Goal: Task Accomplishment & Management: Manage account settings

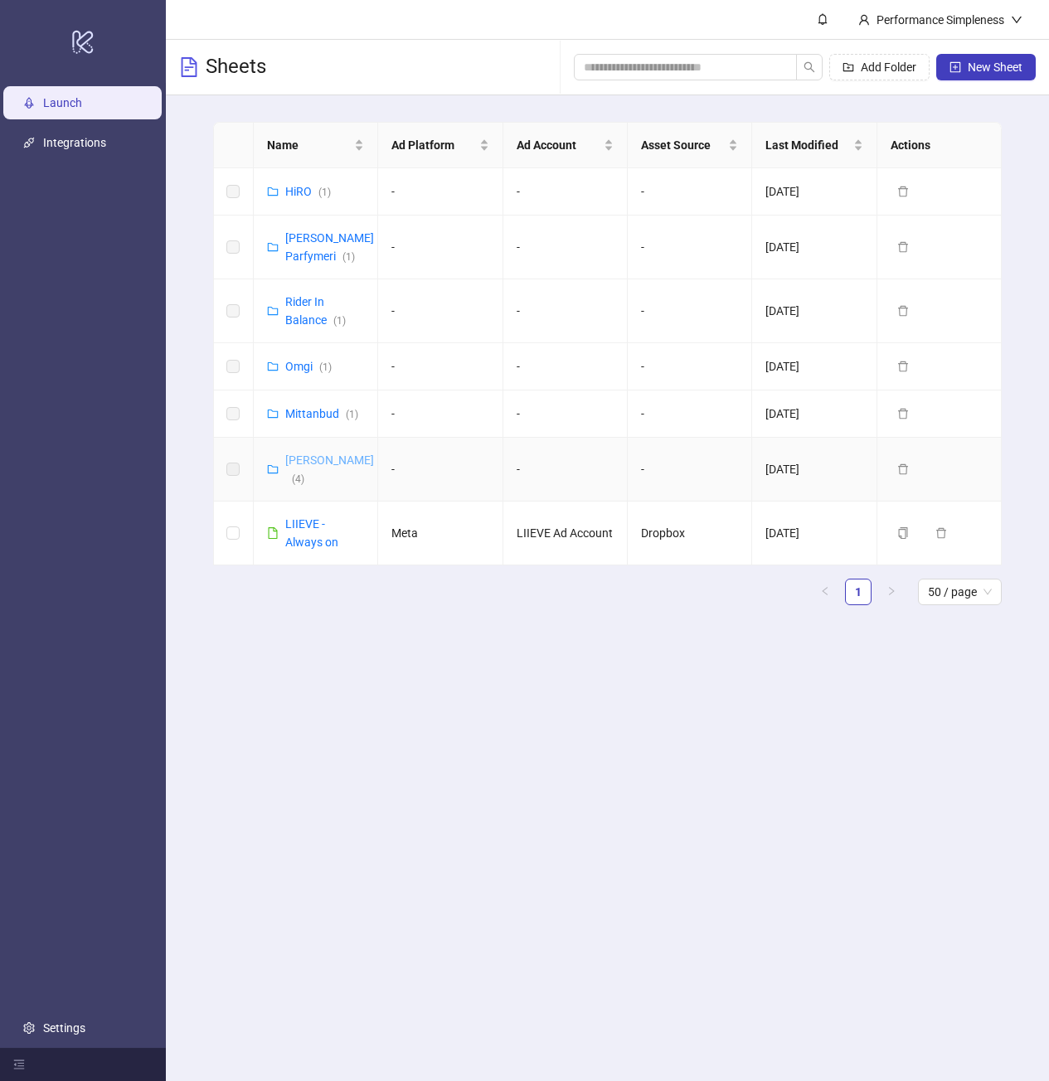
click at [308, 454] on link "[PERSON_NAME] ( 4 )" at bounding box center [329, 470] width 89 height 32
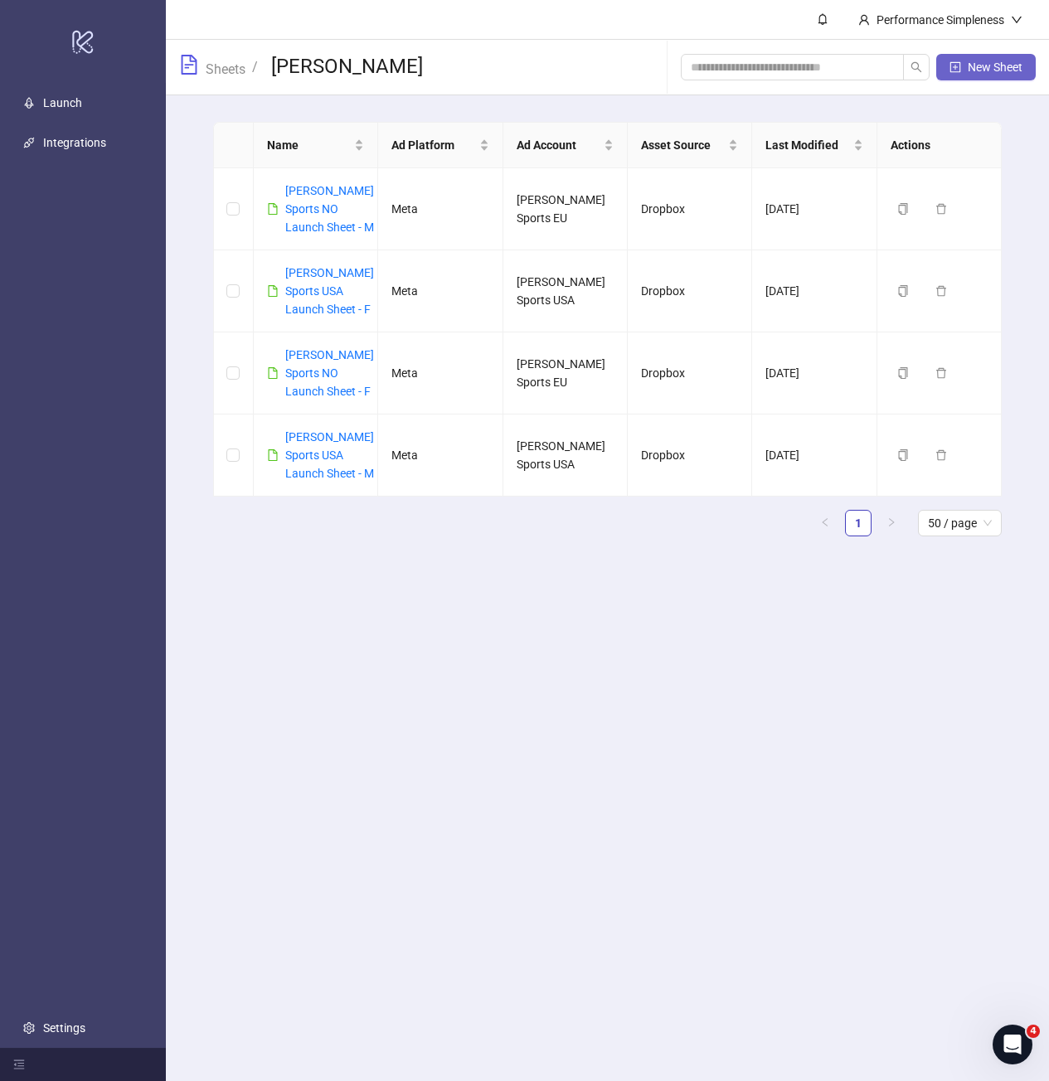
click at [949, 70] on icon "plus-square" at bounding box center [955, 67] width 12 height 12
click at [327, 231] on link "Amundsen Sports NO Launch Sheet - M" at bounding box center [329, 209] width 89 height 50
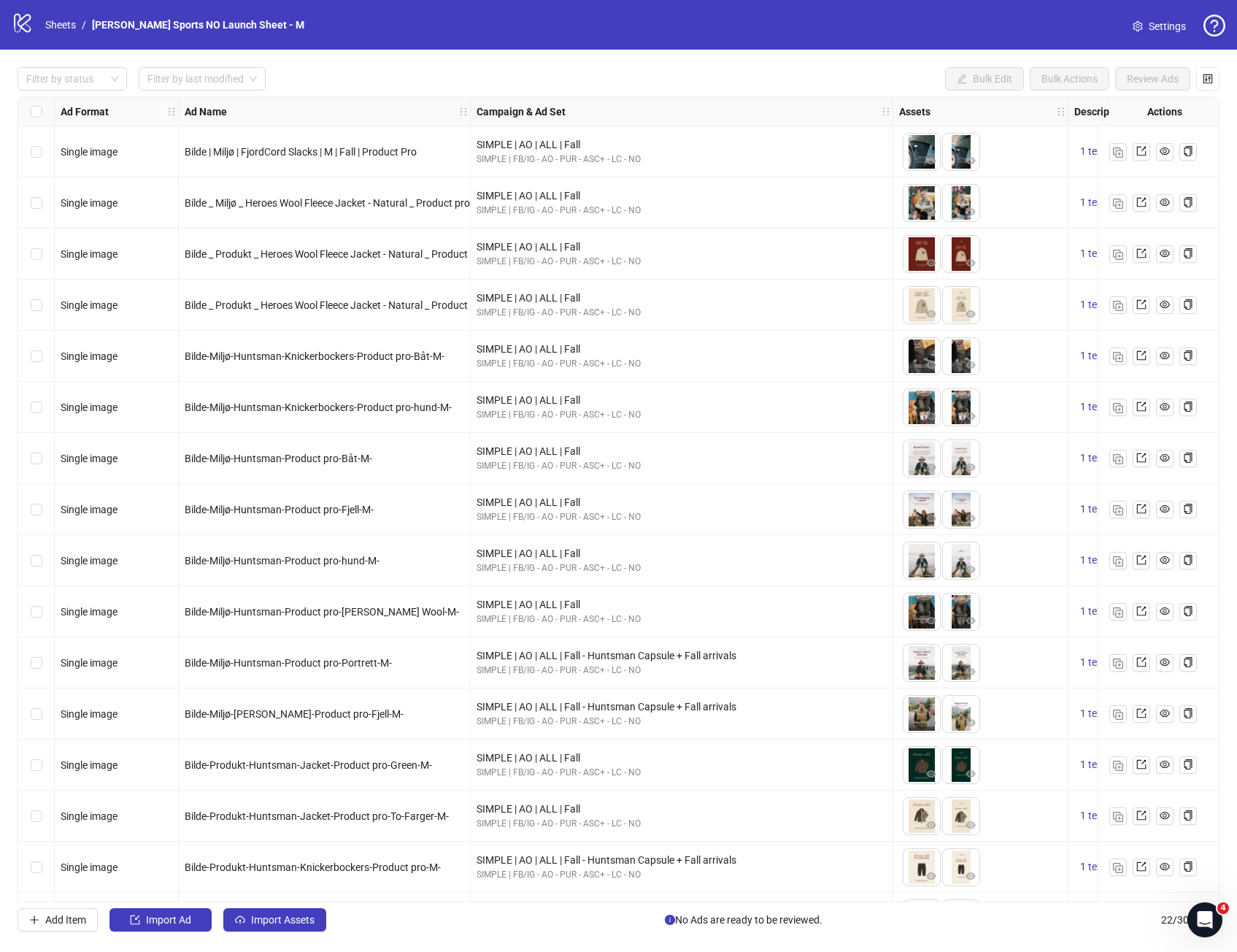
click at [923, 29] on span "Settings" at bounding box center [1167, 26] width 37 height 16
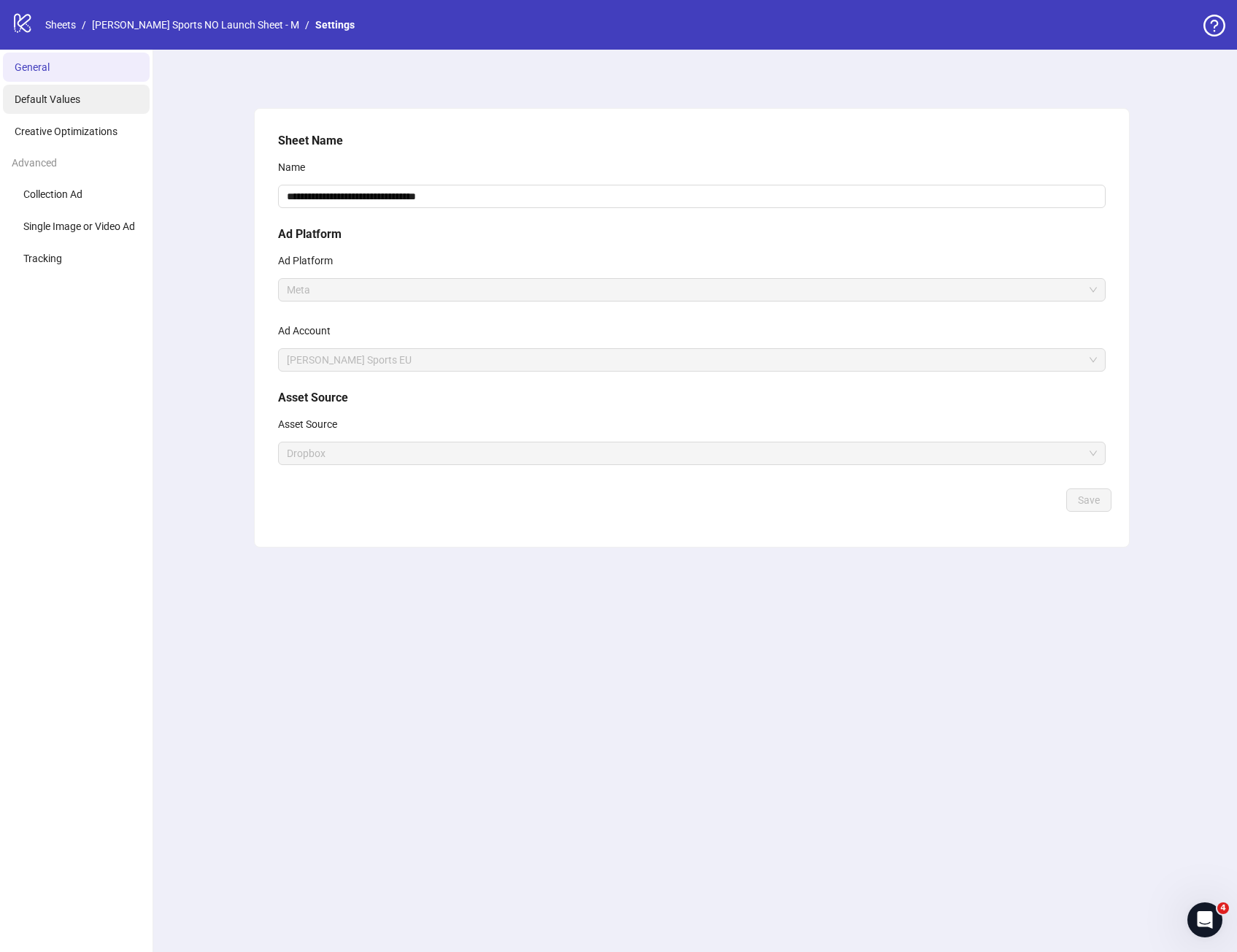
click at [116, 101] on li "Default Values" at bounding box center [76, 99] width 147 height 29
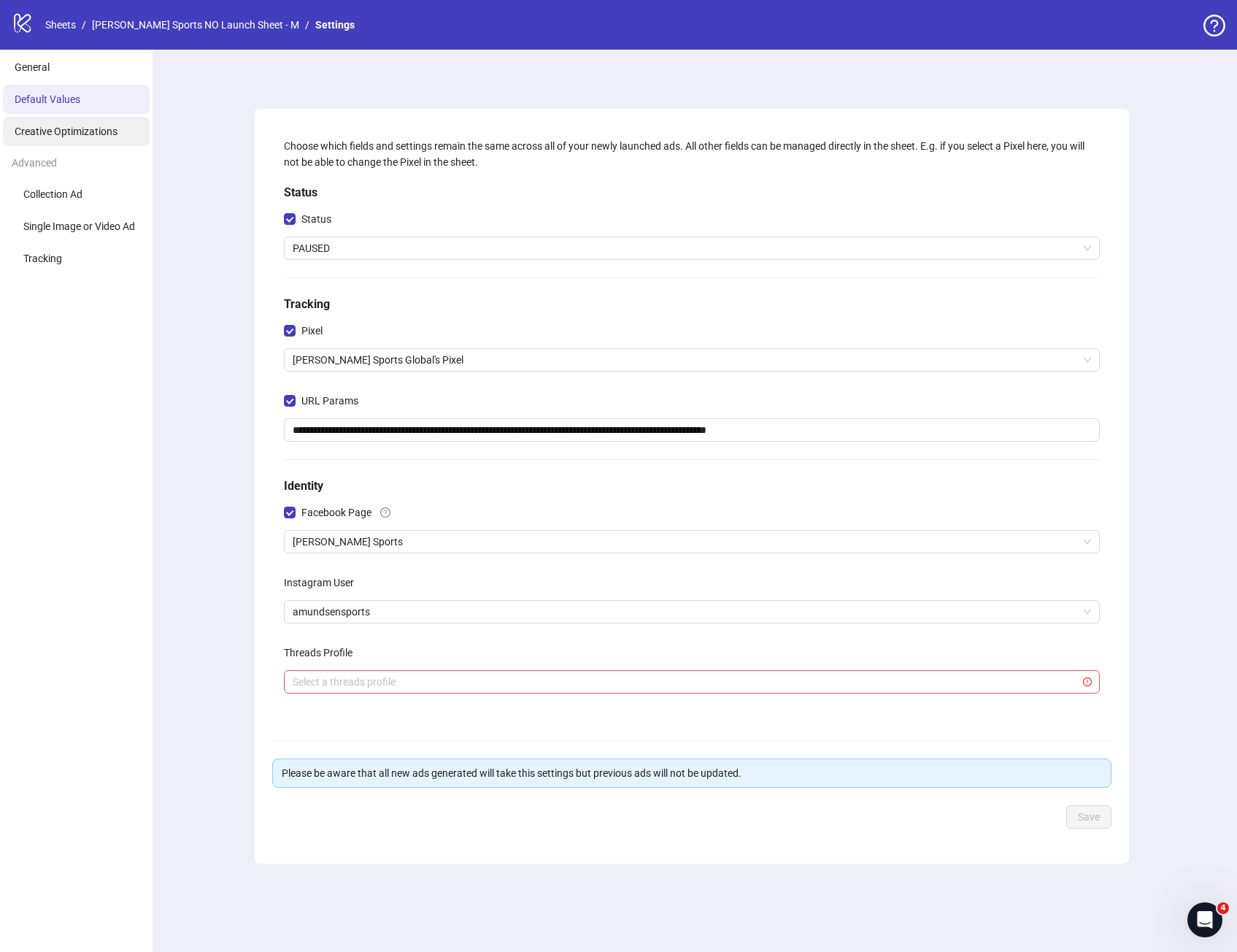
click at [114, 134] on span "Creative Optimizations" at bounding box center [66, 131] width 103 height 11
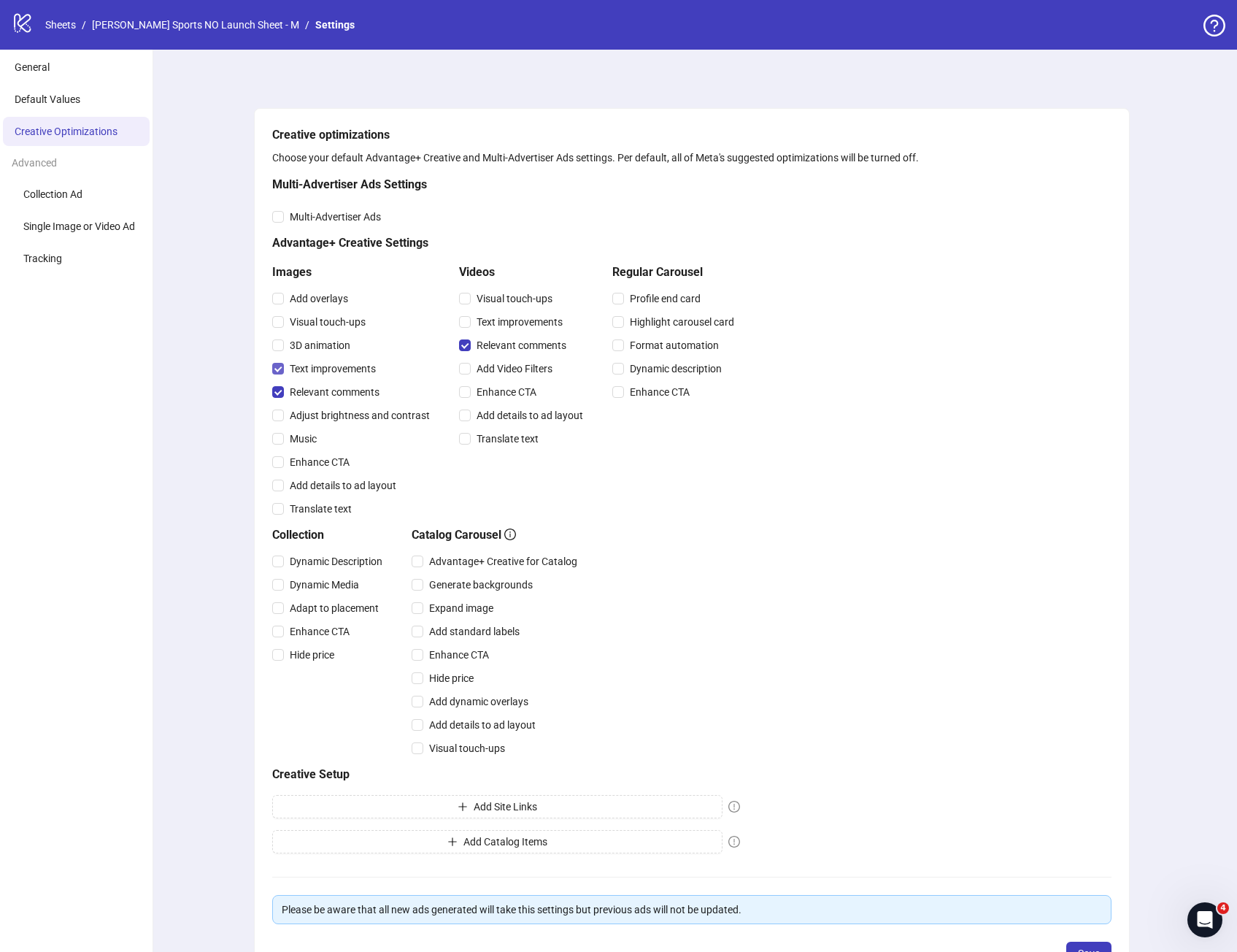
click at [318, 374] on span "Text improvements" at bounding box center [333, 369] width 98 height 16
click at [340, 465] on span "Enhance CTA" at bounding box center [320, 462] width 71 height 16
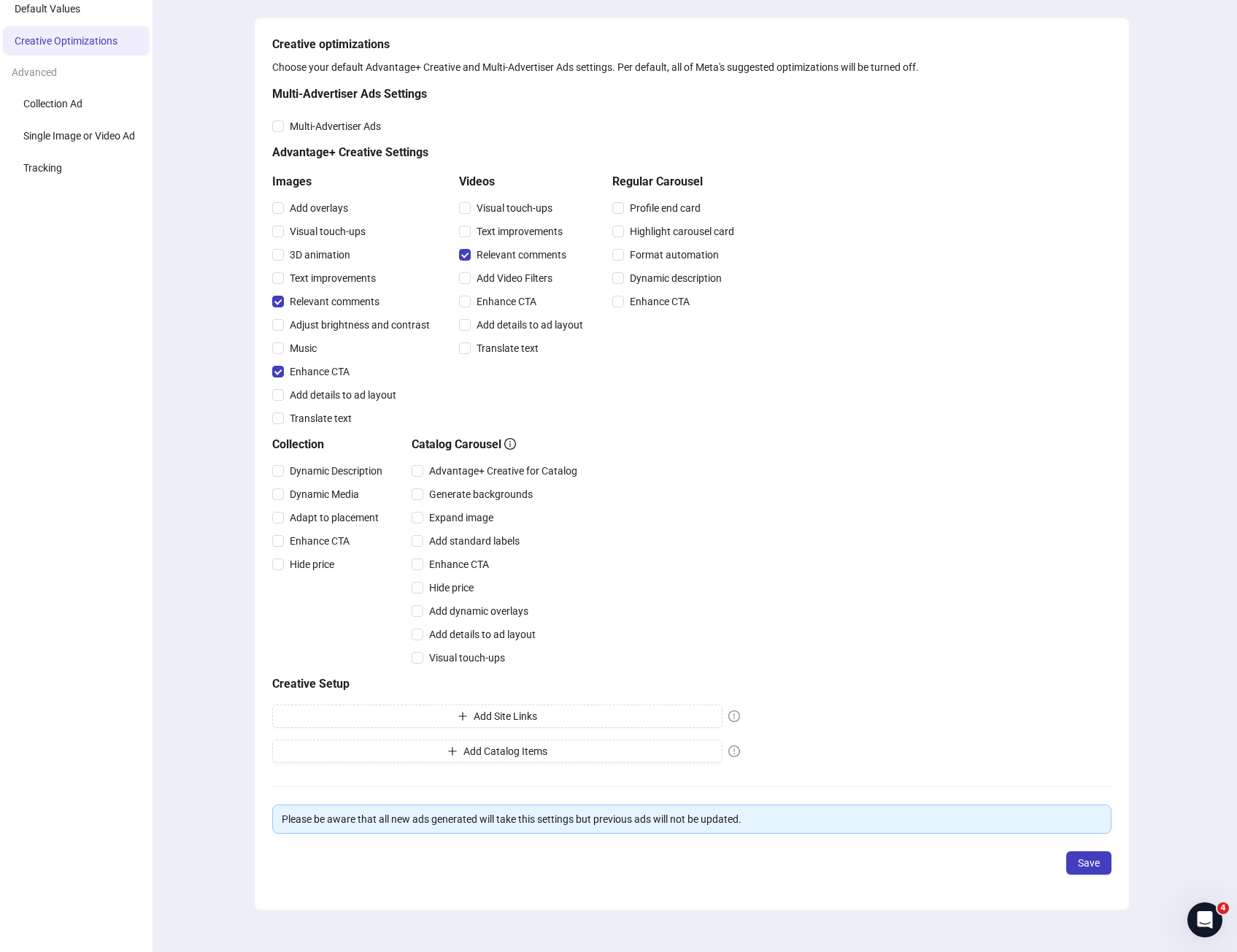
scroll to position [107, 0]
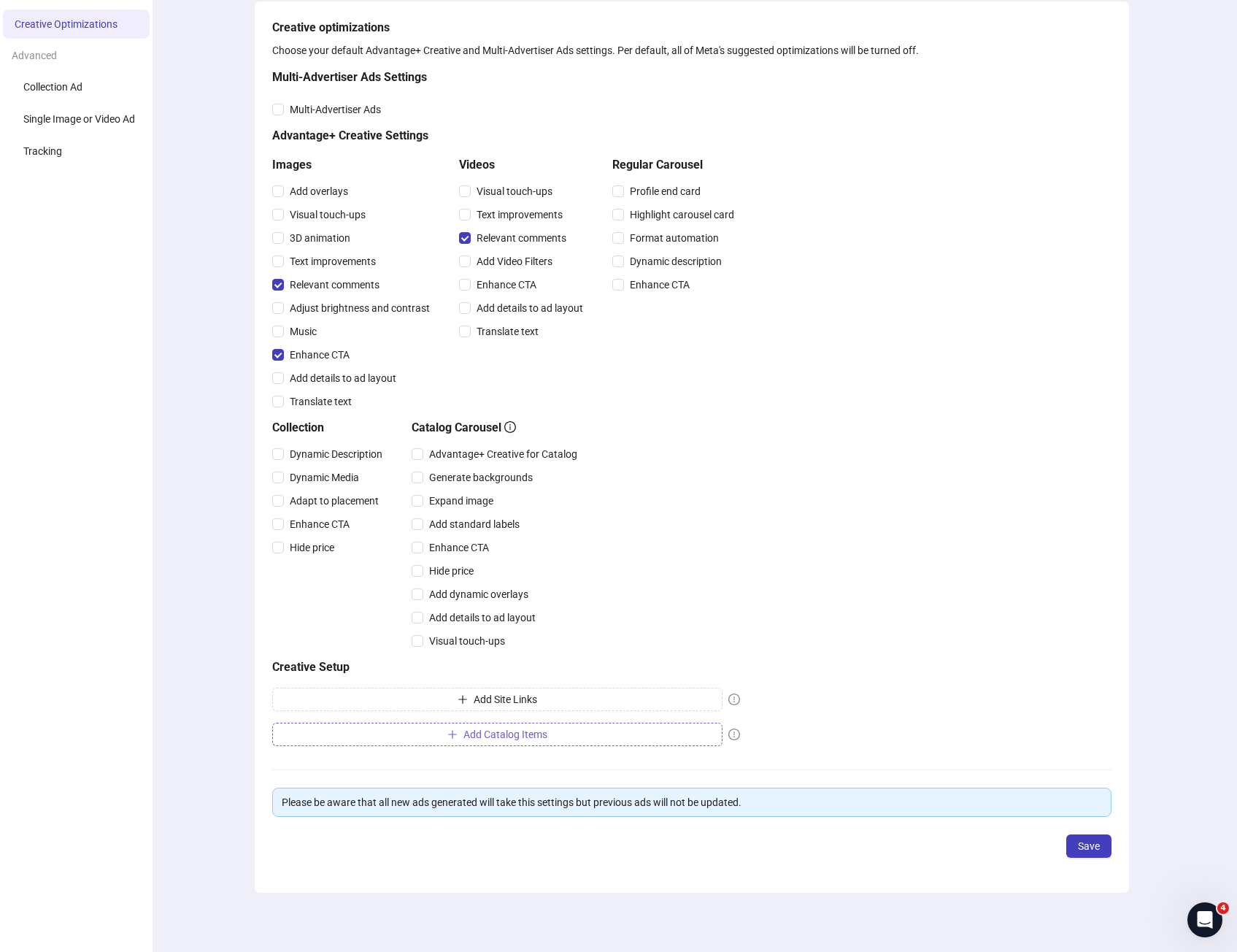
click at [532, 727] on button "Add Catalog Items" at bounding box center [497, 734] width 451 height 24
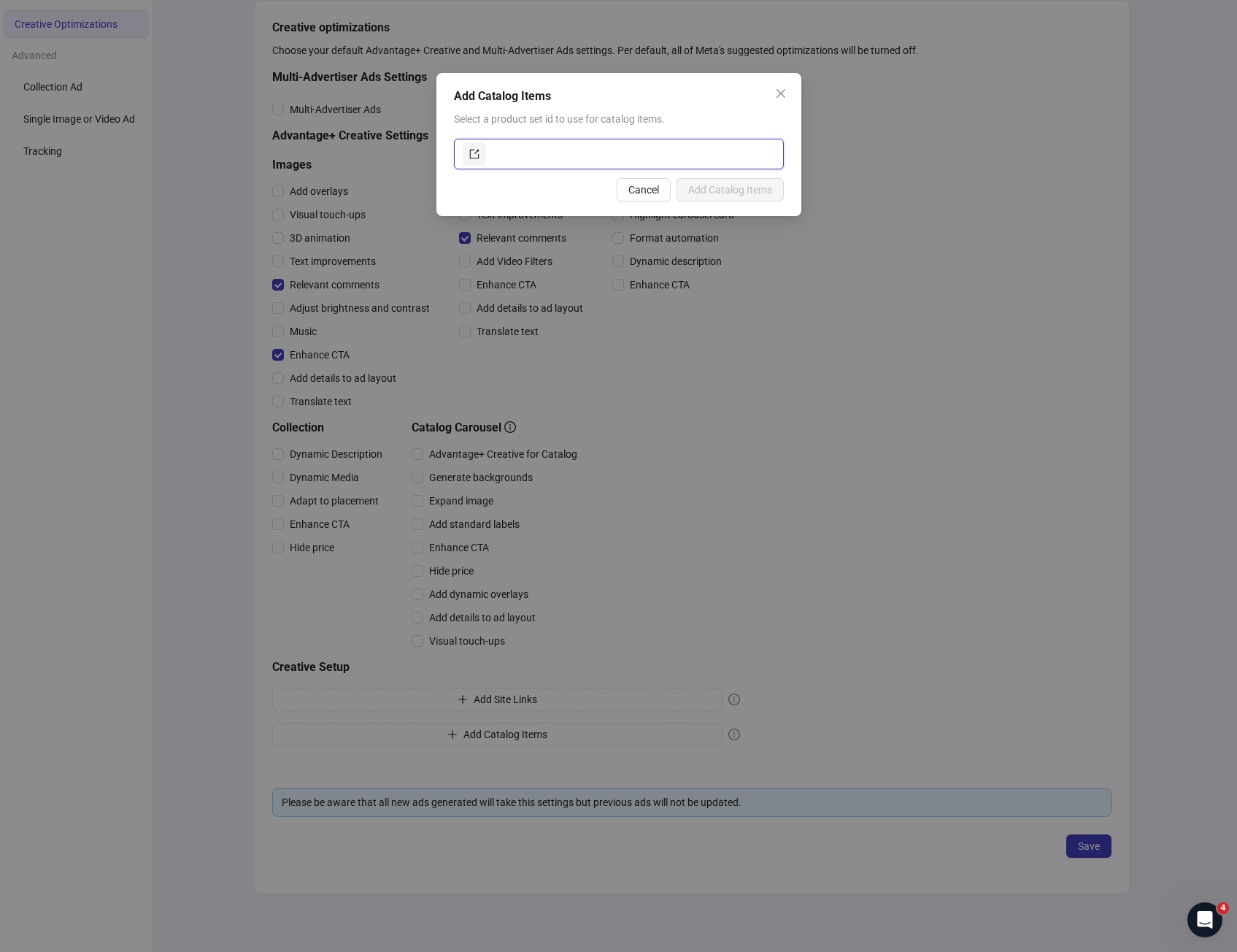
click at [540, 161] on input "text" at bounding box center [632, 154] width 286 height 24
click at [475, 153] on icon "export" at bounding box center [474, 154] width 10 height 10
paste input "**********"
type input "**********"
click at [721, 193] on span "Add Catalog Items" at bounding box center [730, 189] width 84 height 11
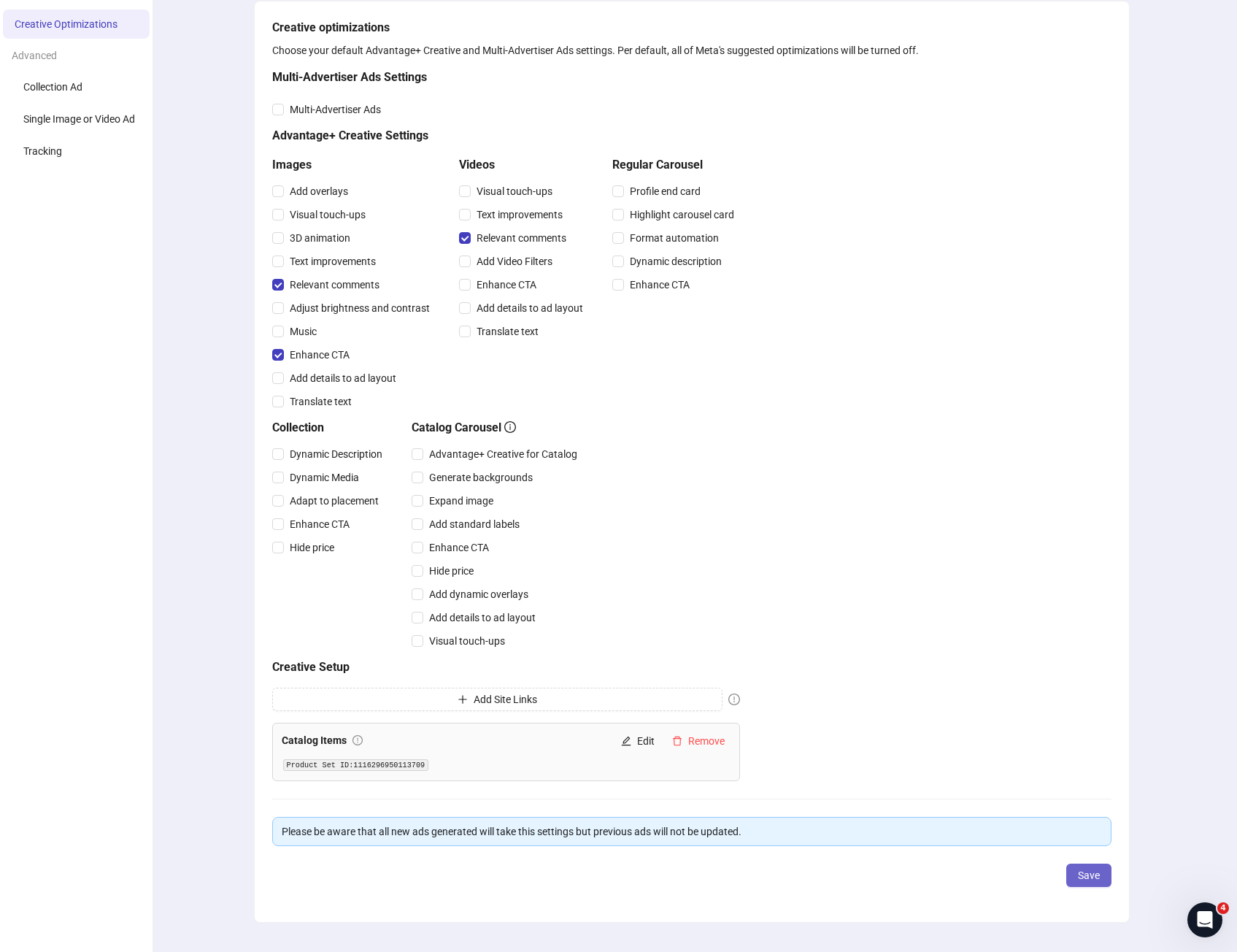
click at [1089, 870] on span "Save" at bounding box center [1089, 875] width 22 height 11
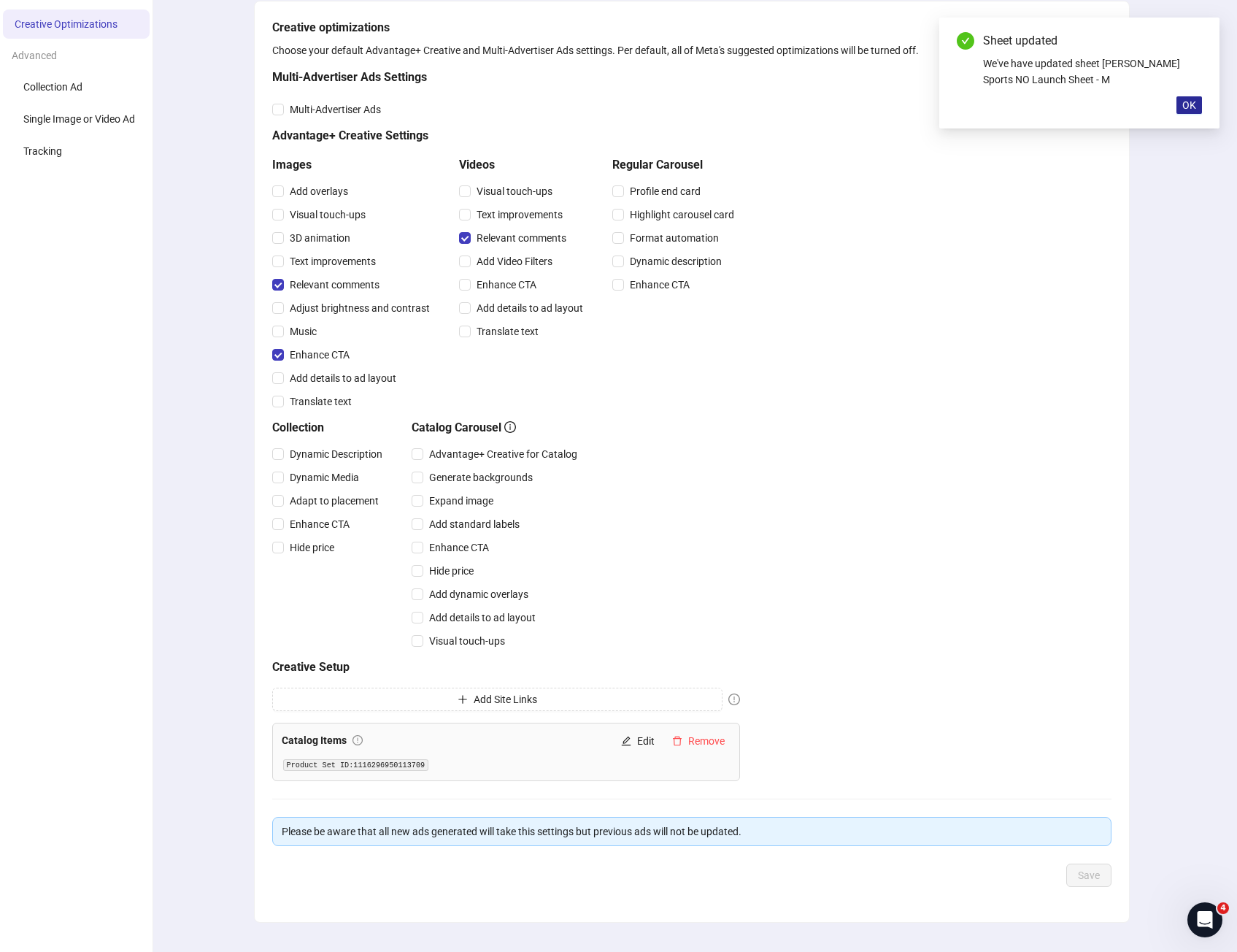
click at [1194, 110] on span "OK" at bounding box center [1189, 105] width 14 height 11
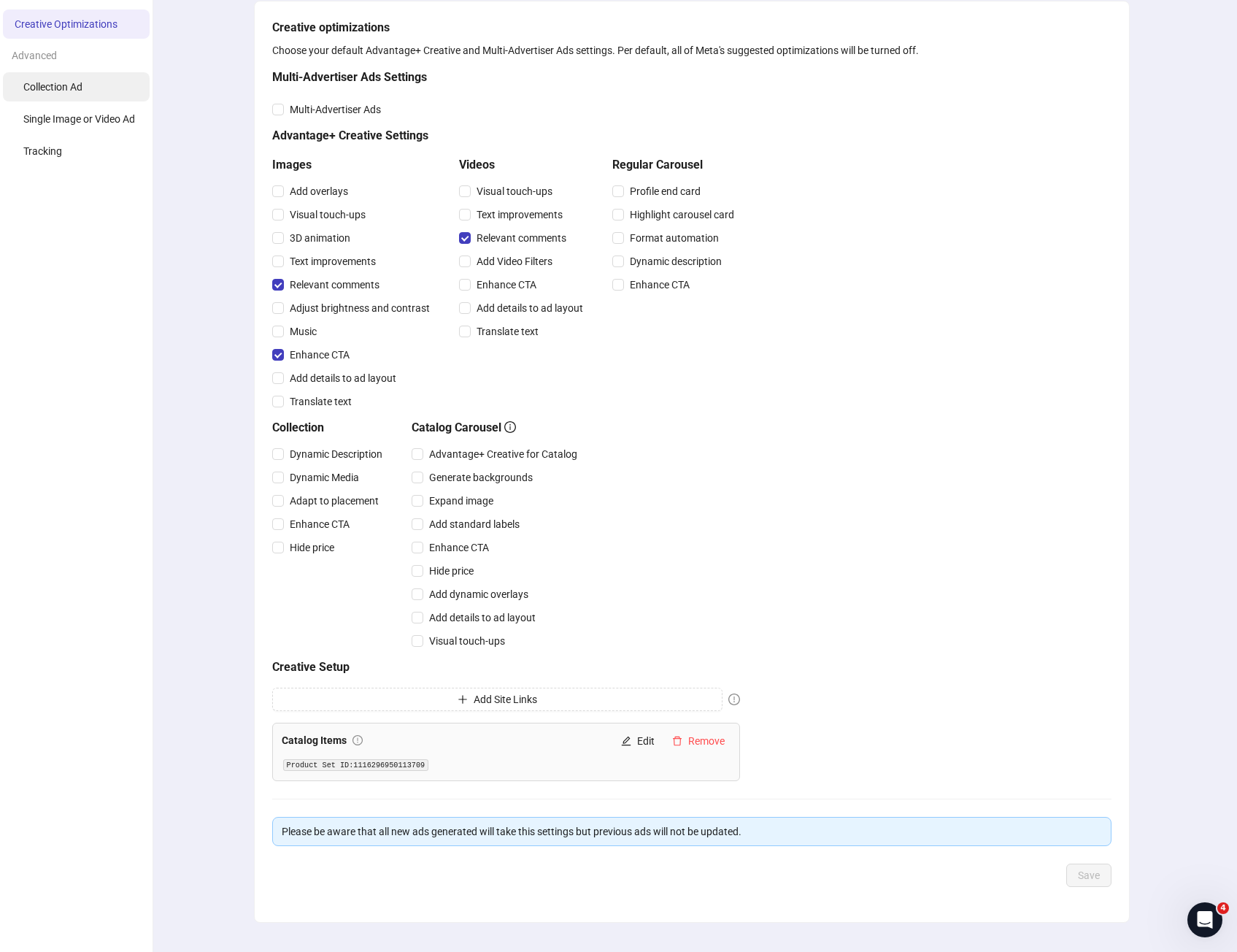
scroll to position [0, 0]
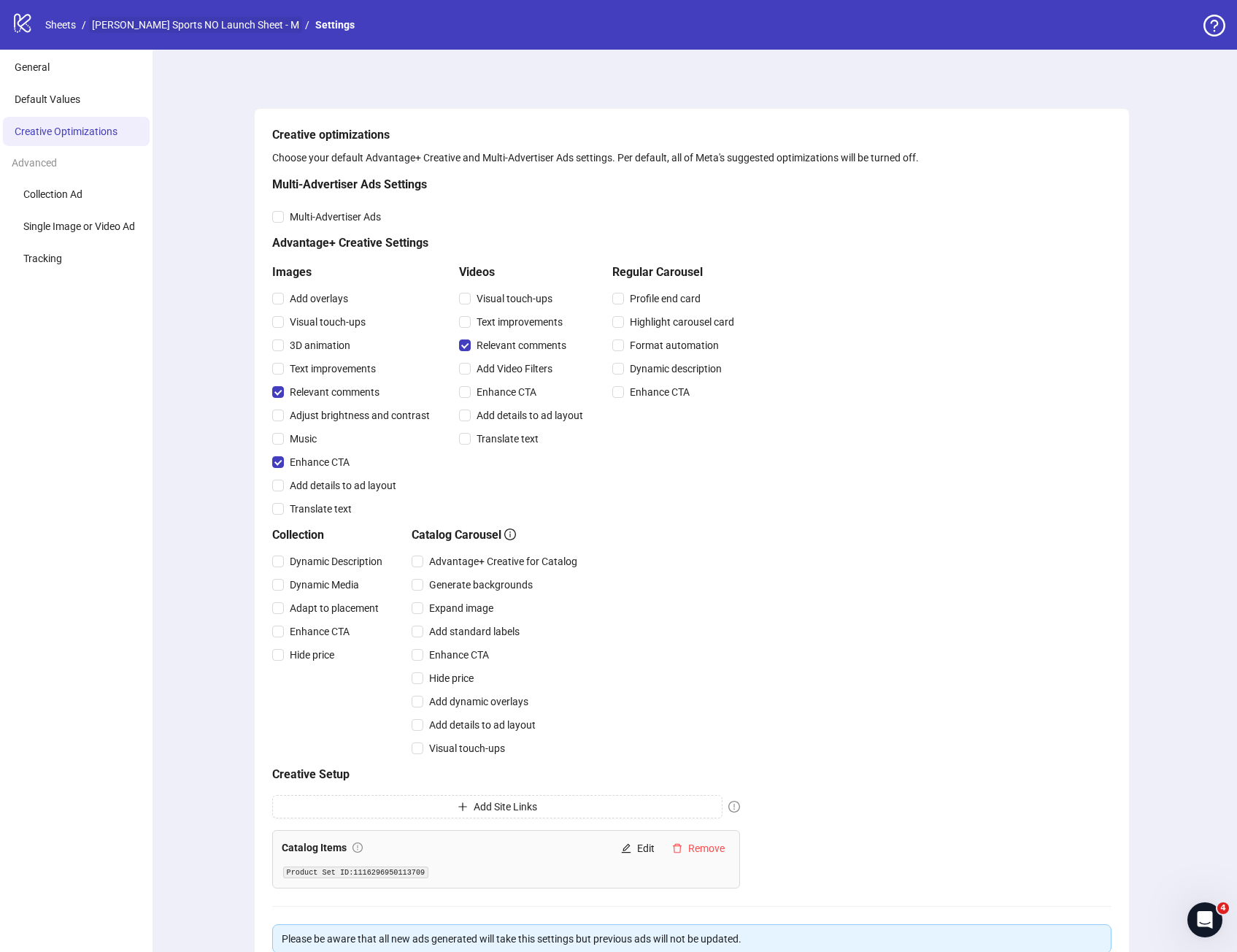
click at [137, 19] on link "Amundsen Sports NO Launch Sheet - M" at bounding box center [195, 25] width 213 height 16
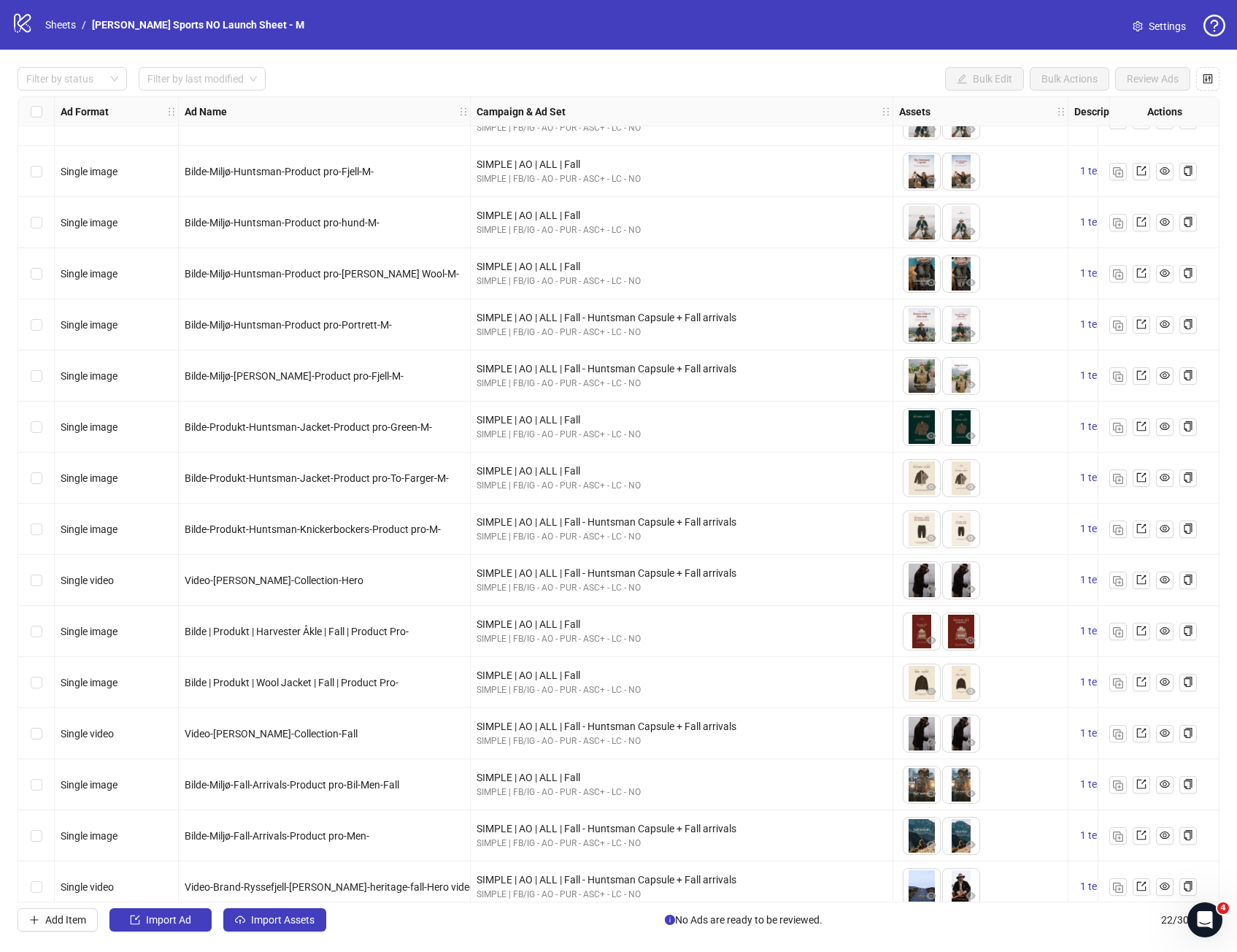
scroll to position [355, 0]
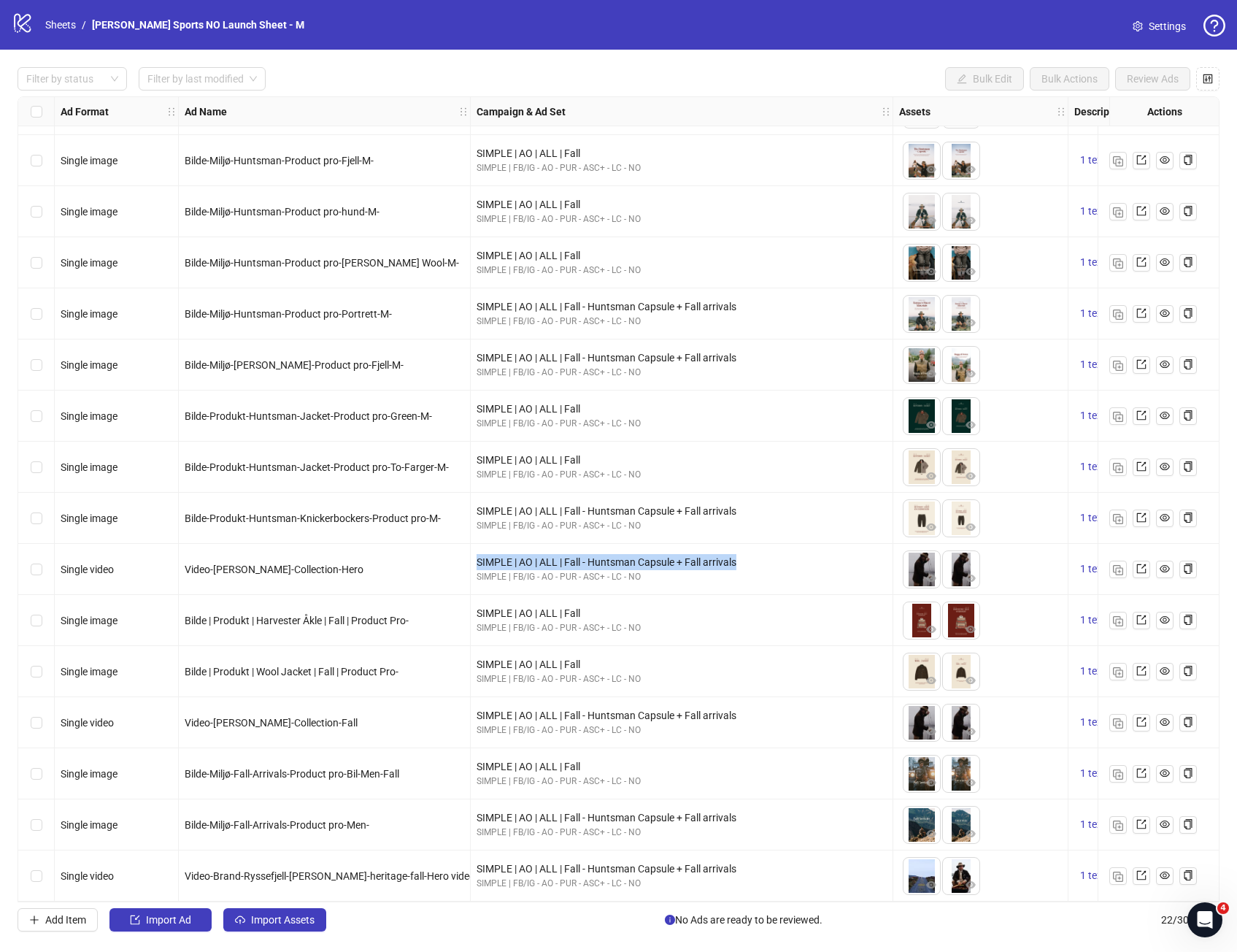
drag, startPoint x: 764, startPoint y: 557, endPoint x: 472, endPoint y: 562, distance: 292.0
click at [471, 562] on div "SIMPLE | AO | ALL | Fall - Huntsman Capsule + Fall arrivals SIMPLE | FB/IG - AO…" at bounding box center [682, 570] width 423 height 51
copy div "SIMPLE | AO | ALL | Fall - Huntsman Capsule + Fall arrivals"
